Goal: Communication & Community: Participate in discussion

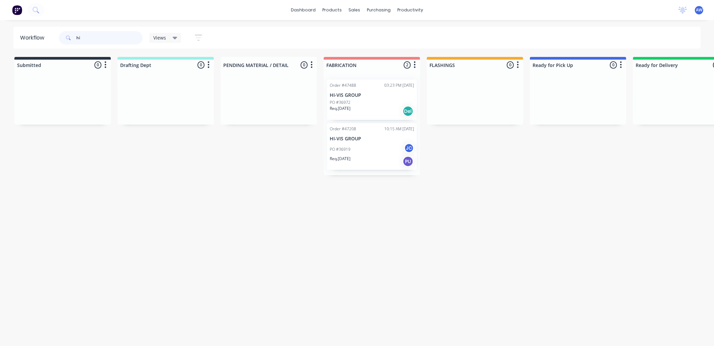
type input "h"
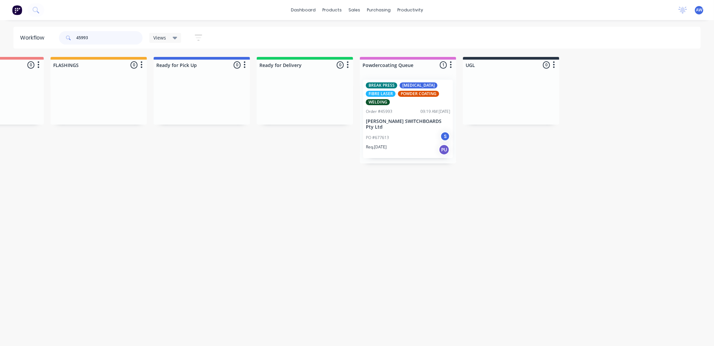
scroll to position [0, 376]
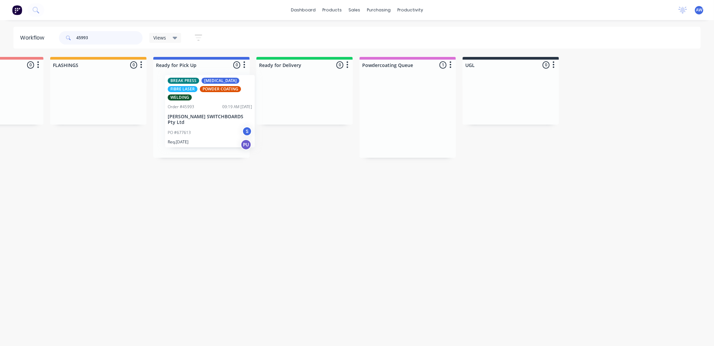
drag, startPoint x: 384, startPoint y: 126, endPoint x: 218, endPoint y: 118, distance: 166.2
click at [218, 118] on div "Submitted 0 Sort By Created date Required date Order number Customer name Most …" at bounding box center [177, 107] width 1116 height 101
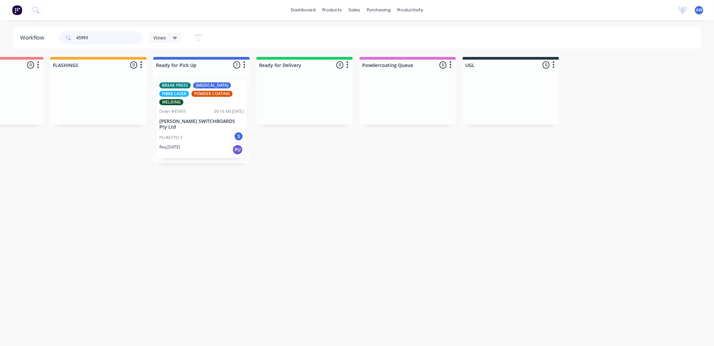
type input "45993"
click at [210, 132] on div "PO #677613 S" at bounding box center [201, 137] width 84 height 13
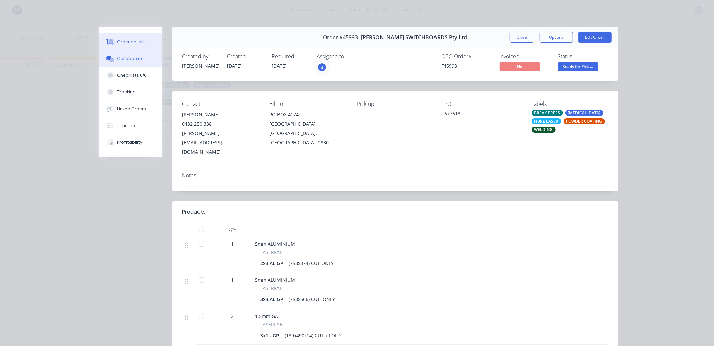
click at [129, 59] on div "Collaborate" at bounding box center [130, 59] width 26 height 6
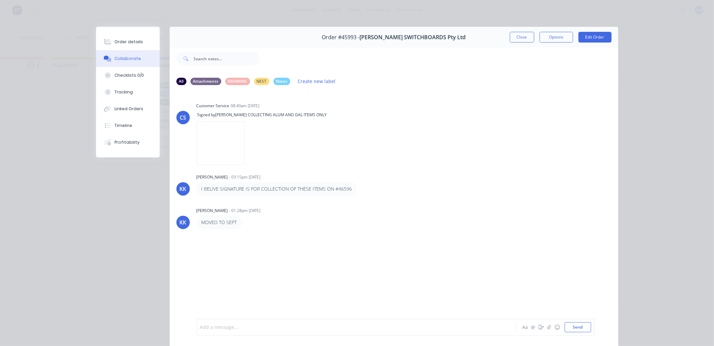
click at [229, 327] on div at bounding box center [346, 327] width 293 height 7
click at [512, 37] on button "Close" at bounding box center [522, 37] width 24 height 11
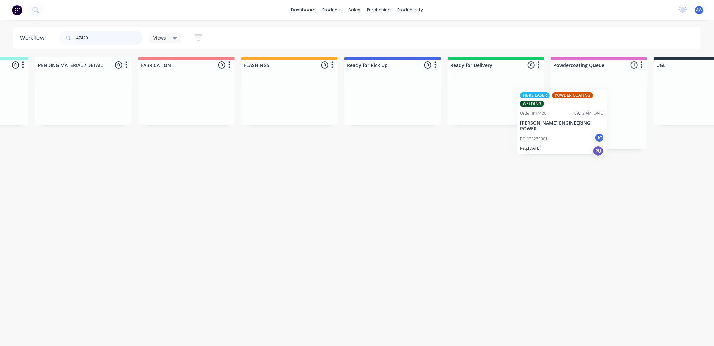
scroll to position [0, 188]
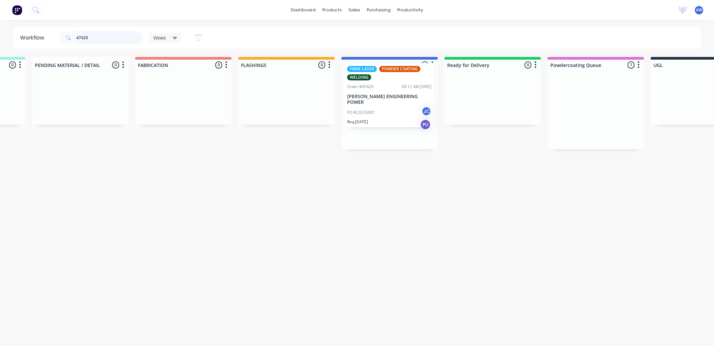
drag, startPoint x: 576, startPoint y: 124, endPoint x: 392, endPoint y: 103, distance: 184.9
click at [392, 103] on div "Submitted 0 Sort By Created date Required date Order number Customer name Most …" at bounding box center [365, 103] width 1116 height 92
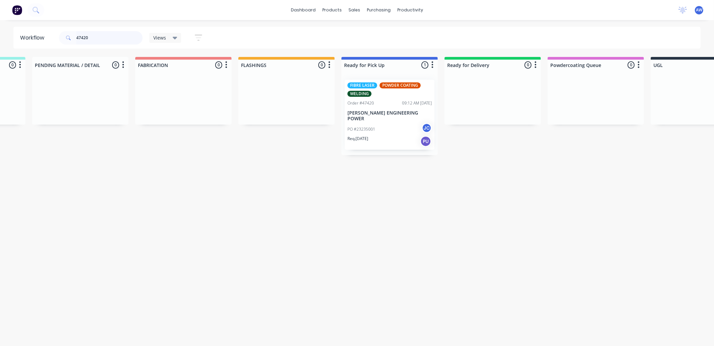
type input "47420"
click at [395, 108] on div "FIBRE LASER POWDER COATING WELDING Order #47420 09:12 AM 04/09/25 DOWNER EDI EN…" at bounding box center [390, 115] width 90 height 70
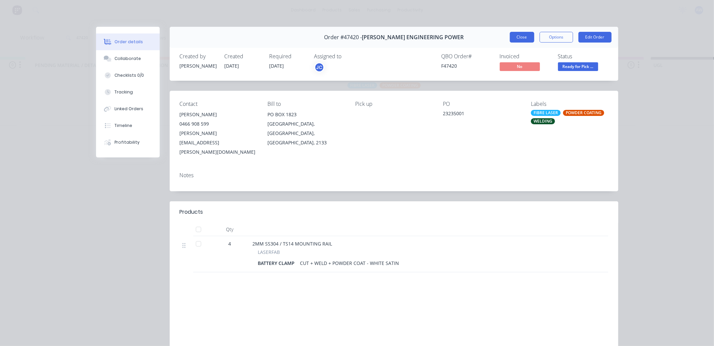
click at [520, 36] on button "Close" at bounding box center [522, 37] width 24 height 11
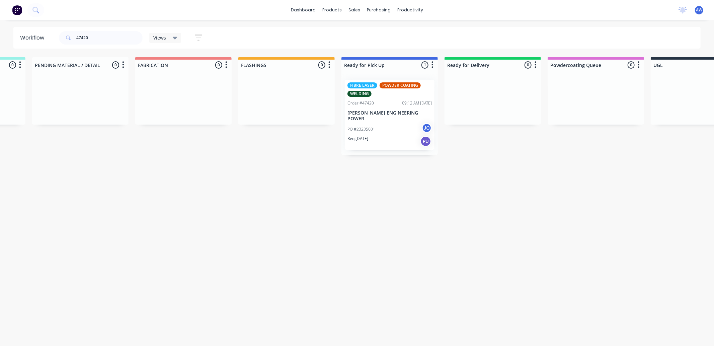
click at [385, 136] on div "Req. 19/09/25 PU" at bounding box center [389, 141] width 84 height 11
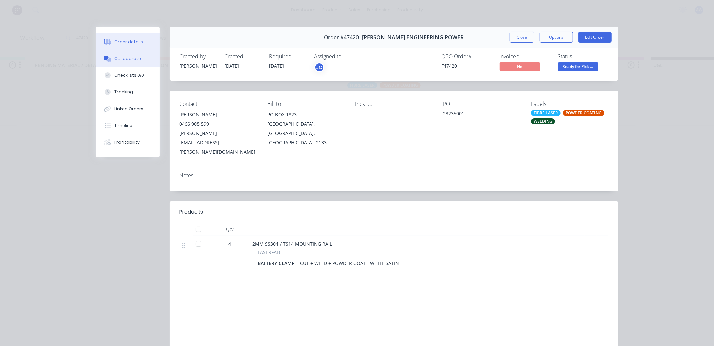
click at [126, 55] on button "Collaborate" at bounding box center [128, 58] width 64 height 17
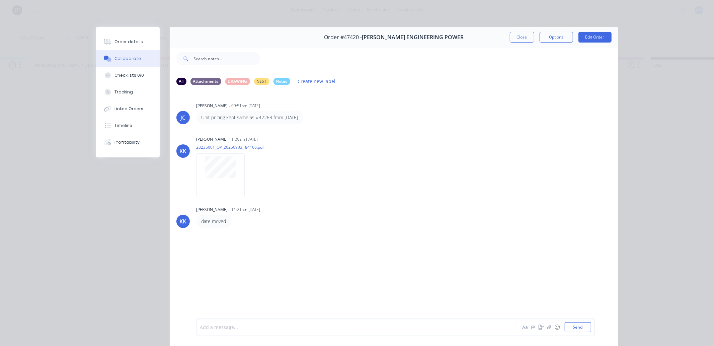
click at [227, 330] on div at bounding box center [346, 327] width 293 height 7
click at [523, 41] on button "Close" at bounding box center [522, 37] width 24 height 11
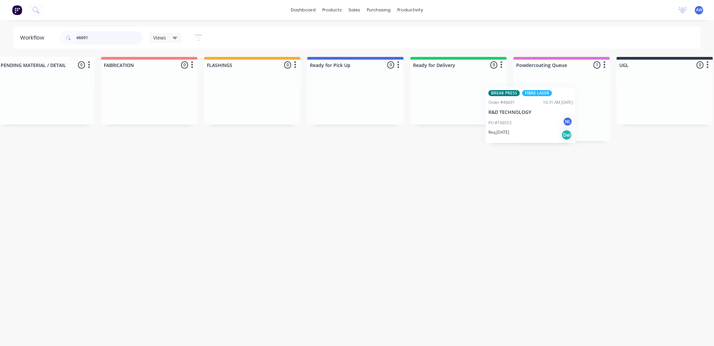
scroll to position [0, 224]
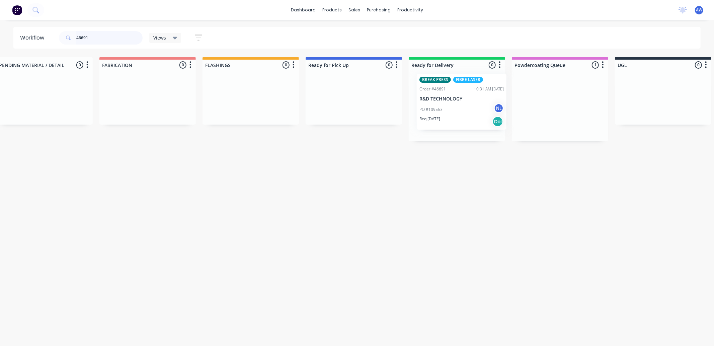
drag, startPoint x: 569, startPoint y: 113, endPoint x: 465, endPoint y: 107, distance: 104.2
click at [465, 107] on div "Submitted 0 Sort By Created date Required date Order number Customer name Most …" at bounding box center [329, 99] width 1116 height 84
type input "46691"
click at [459, 117] on div "PO #109553 NL" at bounding box center [457, 115] width 84 height 13
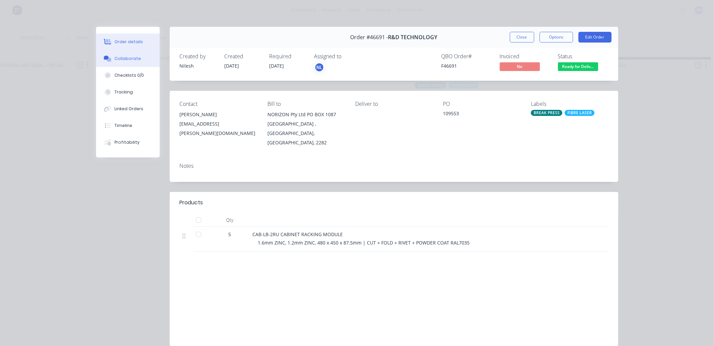
click at [134, 55] on button "Collaborate" at bounding box center [128, 58] width 64 height 17
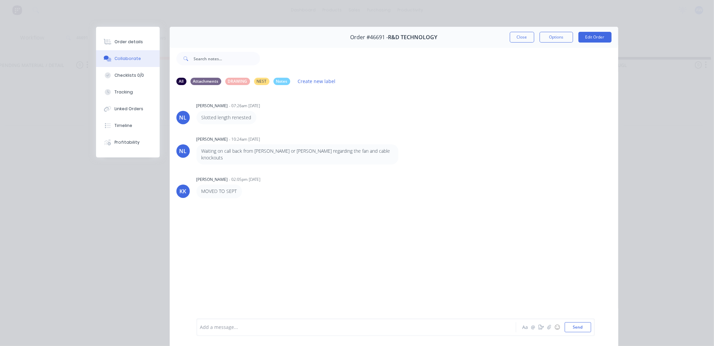
click at [218, 329] on div at bounding box center [346, 327] width 293 height 7
click at [520, 38] on button "Close" at bounding box center [522, 37] width 24 height 11
